Goal: Task Accomplishment & Management: Manage account settings

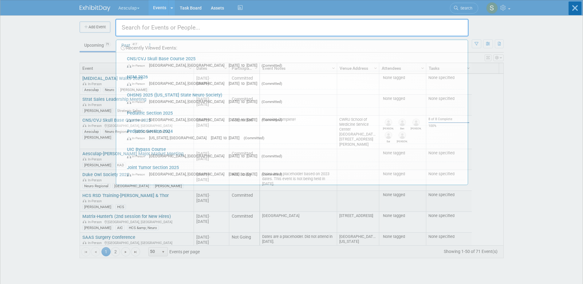
scroll to position [74, 0]
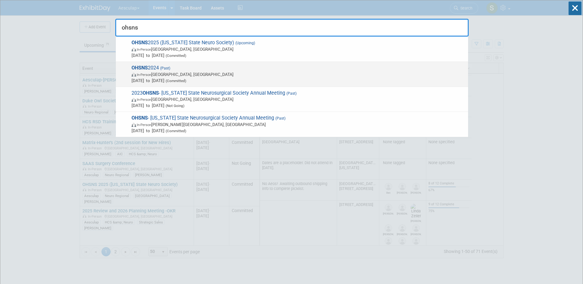
type input "ohsns"
click at [147, 66] on strong "OHSNS" at bounding box center [140, 68] width 16 height 6
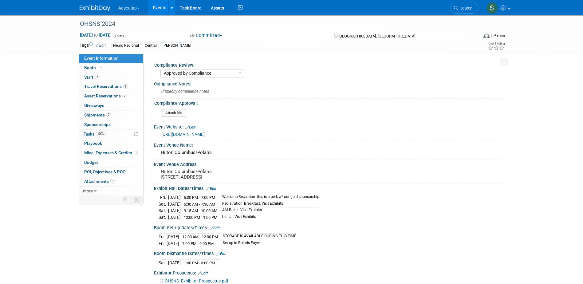
select select "Approved by Compliance"
select select "Neuro"
click at [92, 35] on span "Sep 13, 2024 to Sep 14, 2024" at bounding box center [96, 35] width 32 height 6
select select "8"
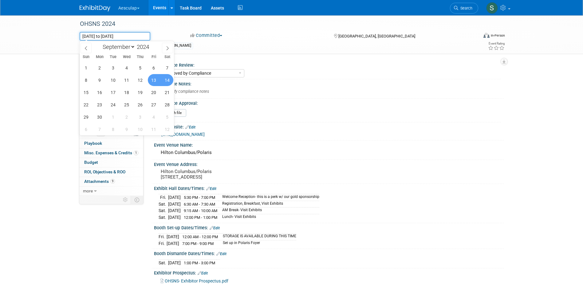
click at [92, 35] on input "Sep 13, 2024 to Sep 14, 2024" at bounding box center [115, 36] width 71 height 9
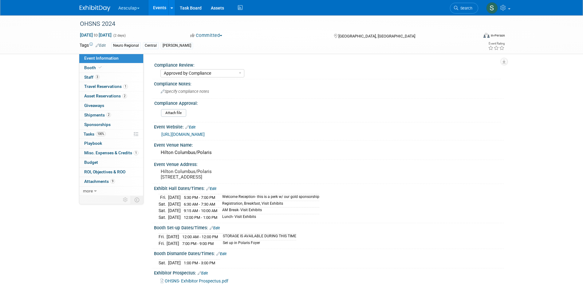
click at [299, 124] on div "Event Website: Edit" at bounding box center [329, 126] width 350 height 8
click at [454, 9] on icon at bounding box center [456, 8] width 4 height 4
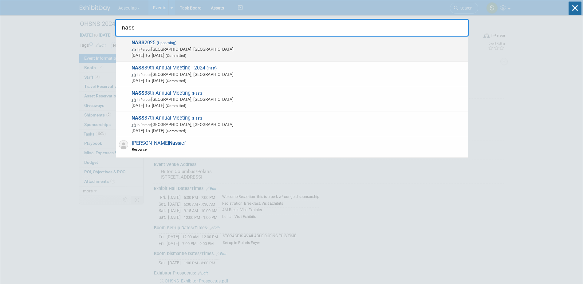
type input "nass"
click at [153, 41] on span "NASS 2025 (Upcoming) In-Person Denver, CO Nov 14, 2025 to Nov 17, 2025 (Committ…" at bounding box center [297, 49] width 335 height 19
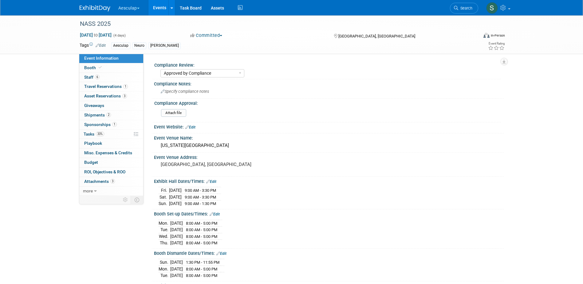
select select "Approved by Compliance"
select select "Neuro"
click at [87, 78] on span "Staff 6" at bounding box center [91, 77] width 15 height 5
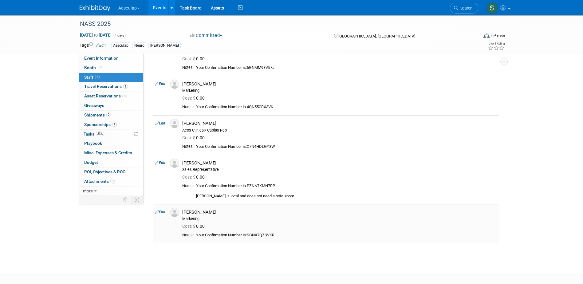
scroll to position [92, 0]
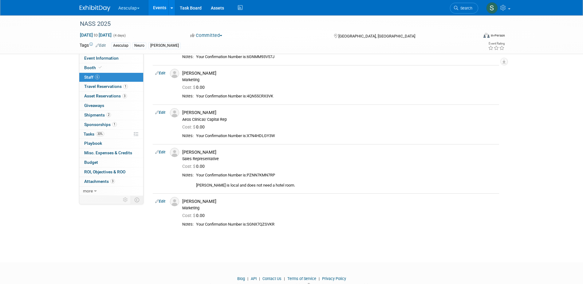
click at [162, 202] on link "Edit" at bounding box center [160, 201] width 10 height 4
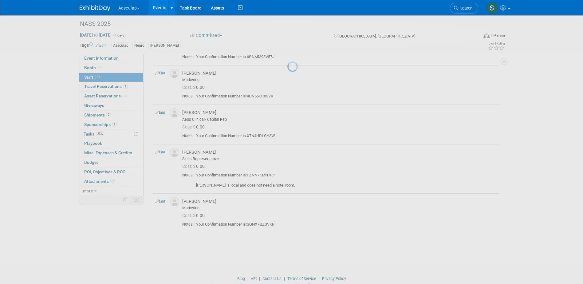
select select "9d8438b7-e0ba-4ec6-a09c-162c0740a4e5"
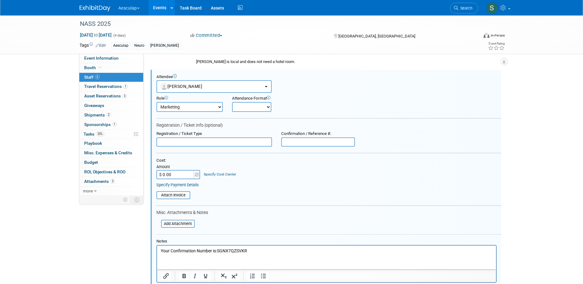
scroll to position [0, 0]
click at [235, 86] on button "Ryan Mancini" at bounding box center [213, 86] width 115 height 13
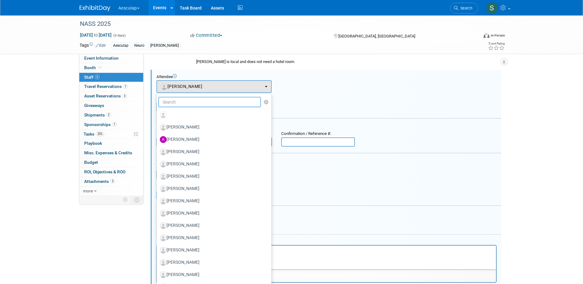
click at [202, 103] on input "text" at bounding box center [209, 102] width 103 height 10
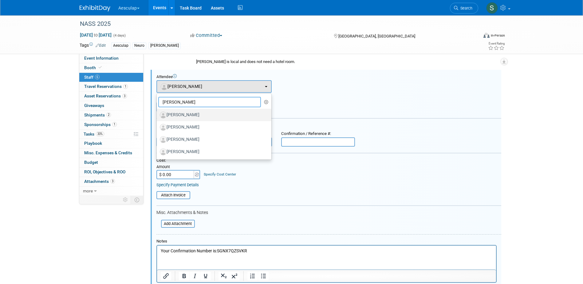
type input "pete"
click at [188, 114] on label "Pete Pawlak" at bounding box center [212, 115] width 105 height 10
click at [158, 114] on input "Pete Pawlak" at bounding box center [156, 114] width 4 height 4
select select "25aaad07-d9b3-4758-81c8-85648940aa02"
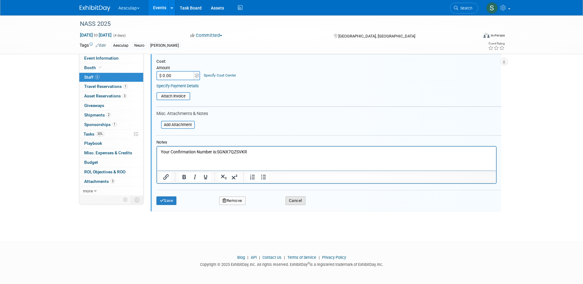
click at [300, 199] on button "Cancel" at bounding box center [296, 200] width 20 height 9
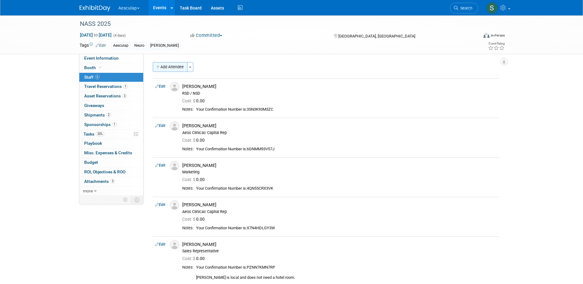
click at [175, 67] on button "Add Attendee" at bounding box center [170, 67] width 35 height 10
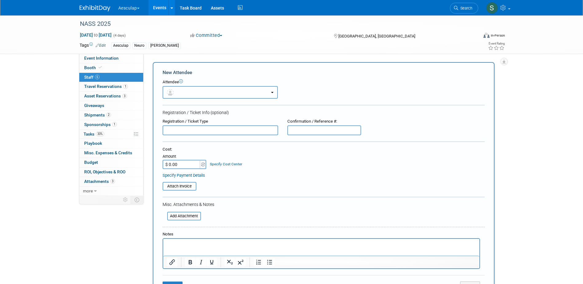
click at [211, 92] on button "button" at bounding box center [220, 92] width 115 height 13
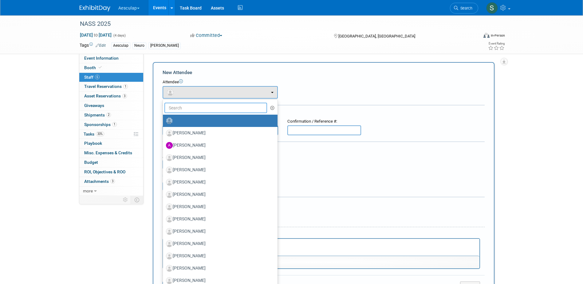
click at [206, 106] on input "text" at bounding box center [215, 108] width 103 height 10
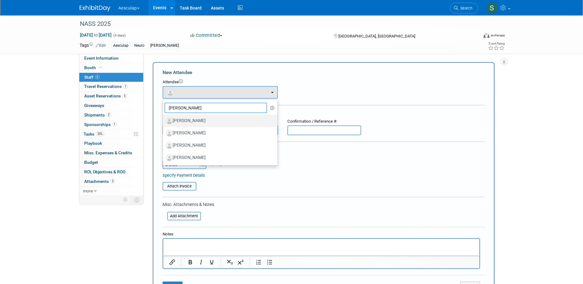
type input "pete"
click at [191, 119] on label "Pete Pawlak" at bounding box center [218, 121] width 105 height 10
click at [164, 119] on input "Pete Pawlak" at bounding box center [162, 120] width 4 height 4
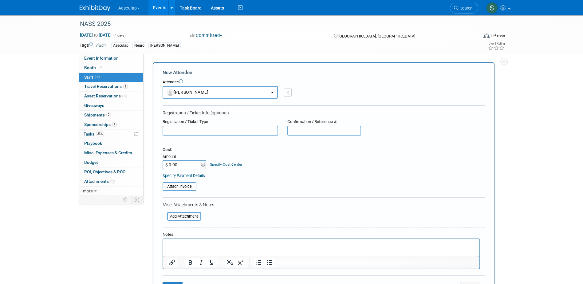
select select "25aaad07-d9b3-4758-81c8-85648940aa02"
select select "400"
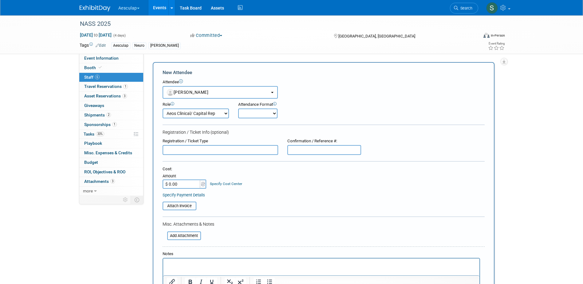
click at [202, 267] on html at bounding box center [321, 263] width 316 height 9
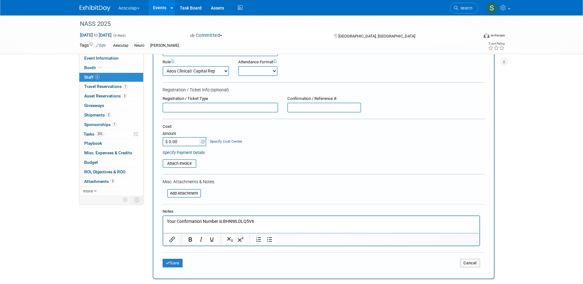
scroll to position [154, 0]
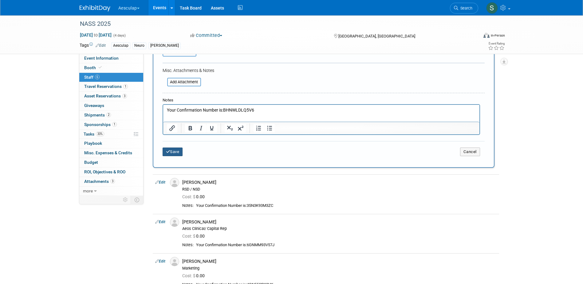
click at [174, 153] on button "Save" at bounding box center [173, 152] width 20 height 9
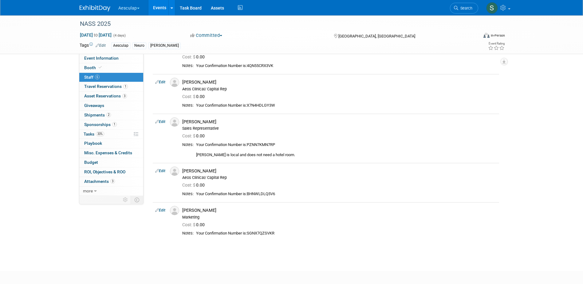
scroll to position [153, 0]
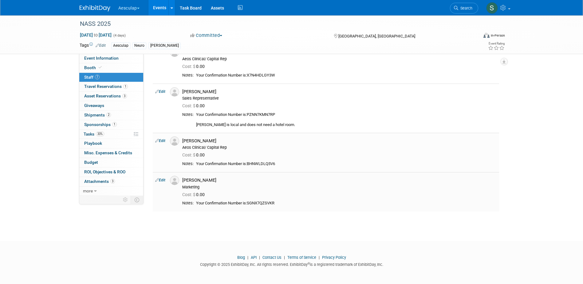
click at [175, 181] on img at bounding box center [174, 180] width 9 height 9
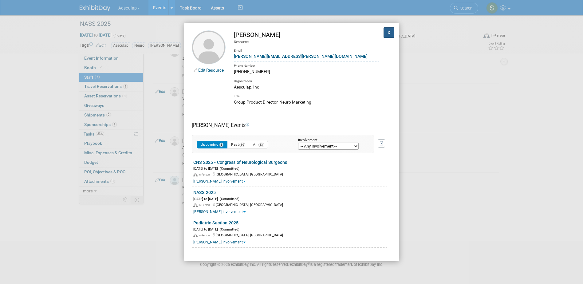
click at [389, 33] on button "X" at bounding box center [389, 32] width 11 height 10
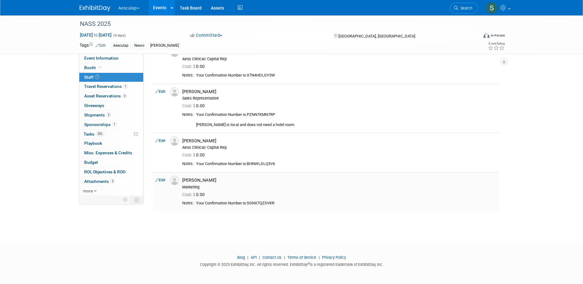
click at [163, 182] on link "Edit" at bounding box center [160, 180] width 10 height 4
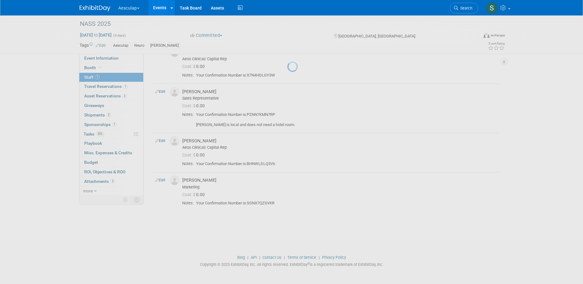
select select "9d8438b7-e0ba-4ec6-a09c-162c0740a4e5"
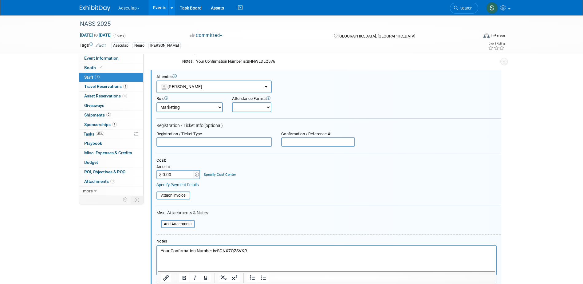
scroll to position [0, 0]
click at [159, 250] on html "Your Confirmation Number is:SGNX7QZSVKR" at bounding box center [326, 250] width 339 height 9
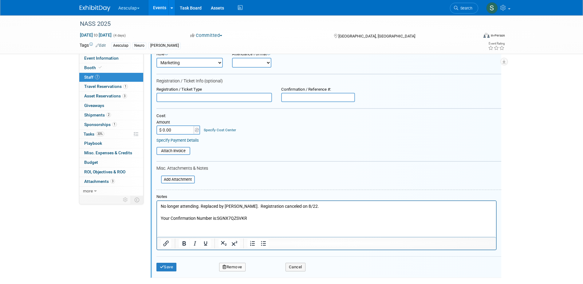
scroll to position [317, 0]
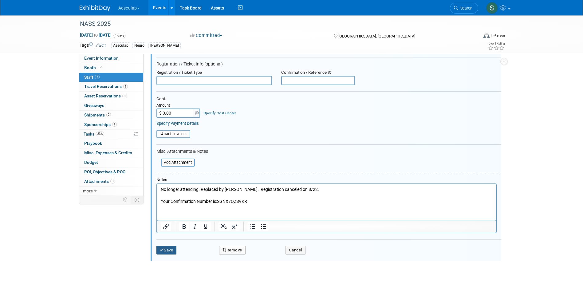
click at [171, 246] on button "Save" at bounding box center [166, 250] width 20 height 9
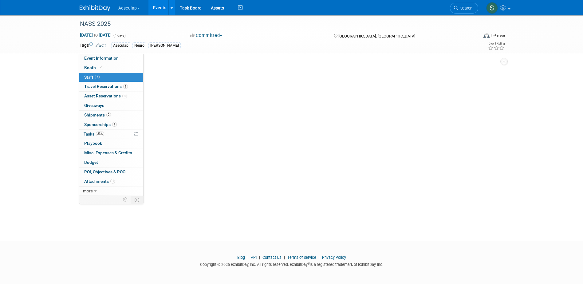
scroll to position [163, 0]
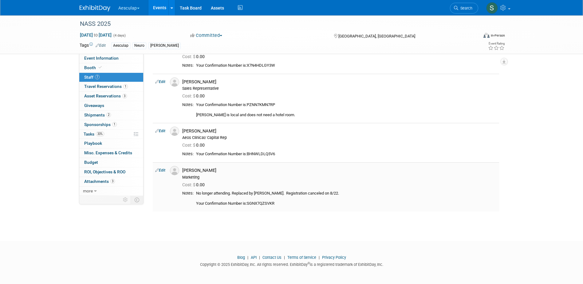
click at [162, 171] on link "Edit" at bounding box center [160, 170] width 10 height 4
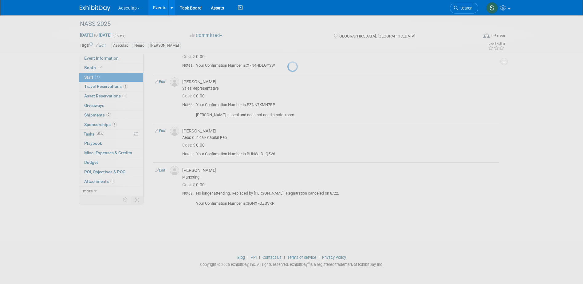
select select "9d8438b7-e0ba-4ec6-a09c-162c0740a4e5"
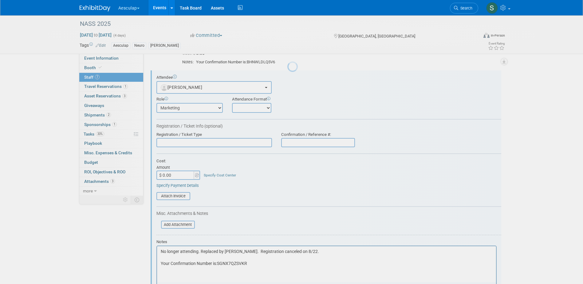
scroll to position [0, 0]
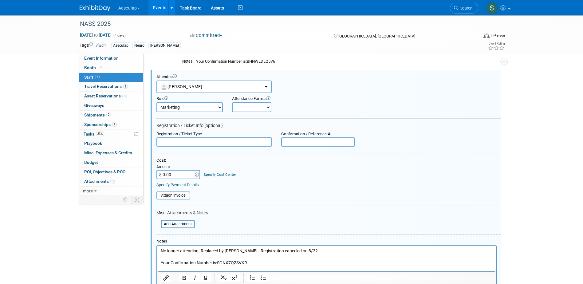
click at [319, 249] on p "No longer attending. Replaced by Pete Pawlak. Registration canceled on 8/22. Yo…" at bounding box center [326, 257] width 332 height 18
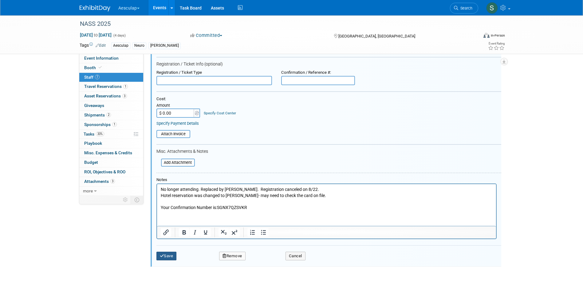
click at [169, 256] on button "Save" at bounding box center [166, 256] width 20 height 9
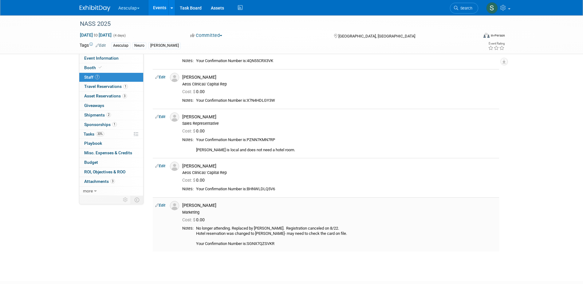
scroll to position [154, 0]
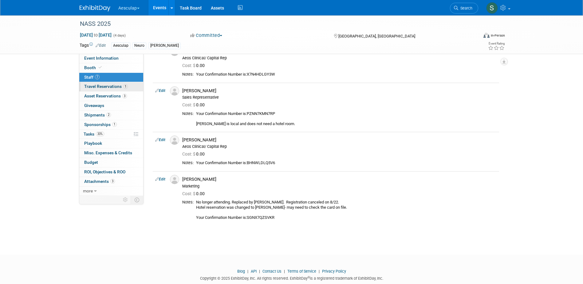
click at [100, 88] on span "Travel Reservations 1" at bounding box center [106, 86] width 44 height 5
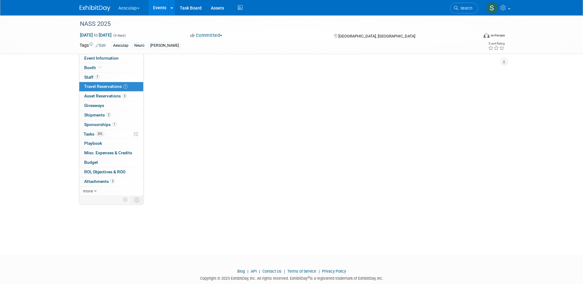
scroll to position [0, 0]
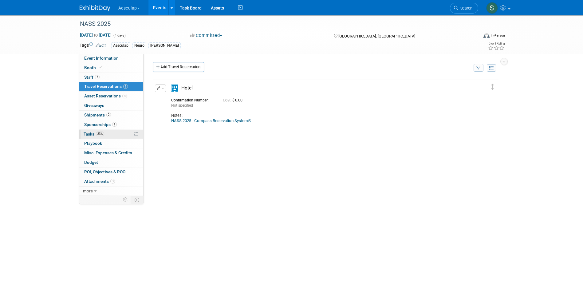
click at [90, 135] on span "Tasks 33%" at bounding box center [94, 134] width 21 height 5
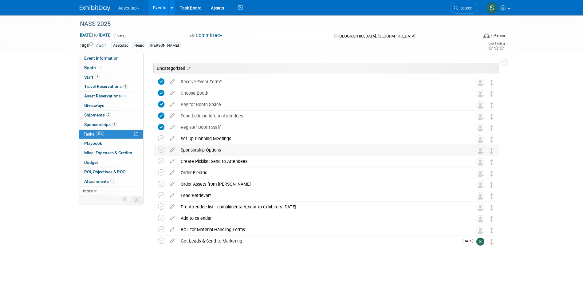
scroll to position [36, 0]
click at [159, 137] on icon at bounding box center [161, 138] width 6 height 6
